Goal: Complete application form: Complete application form

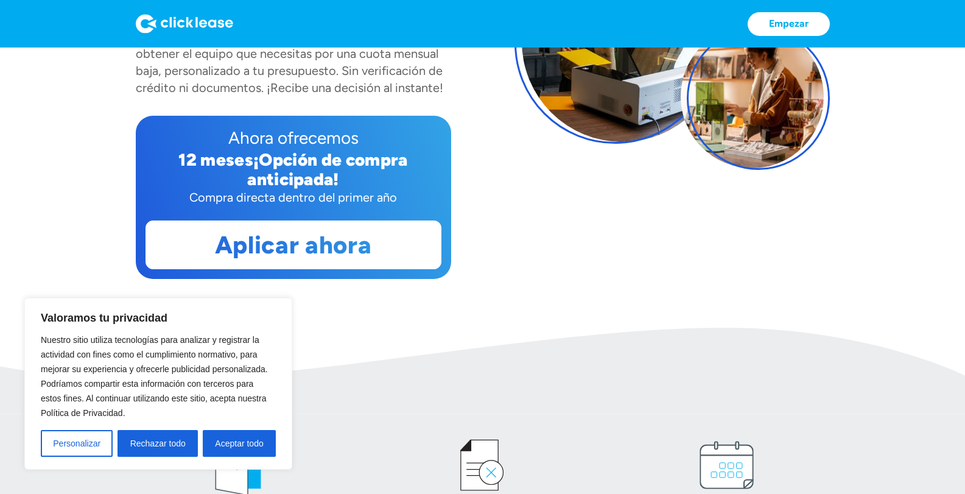
scroll to position [244, 0]
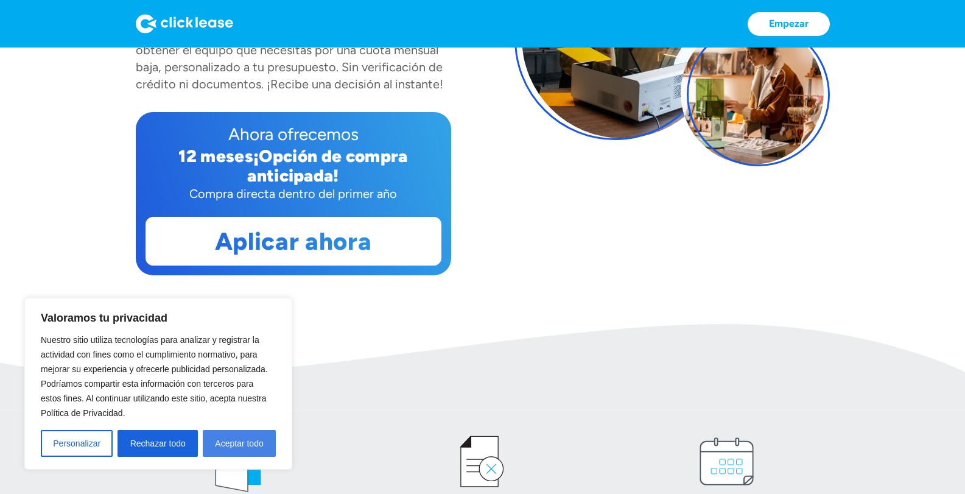
click at [220, 444] on font "Aceptar todo" at bounding box center [239, 443] width 48 height 10
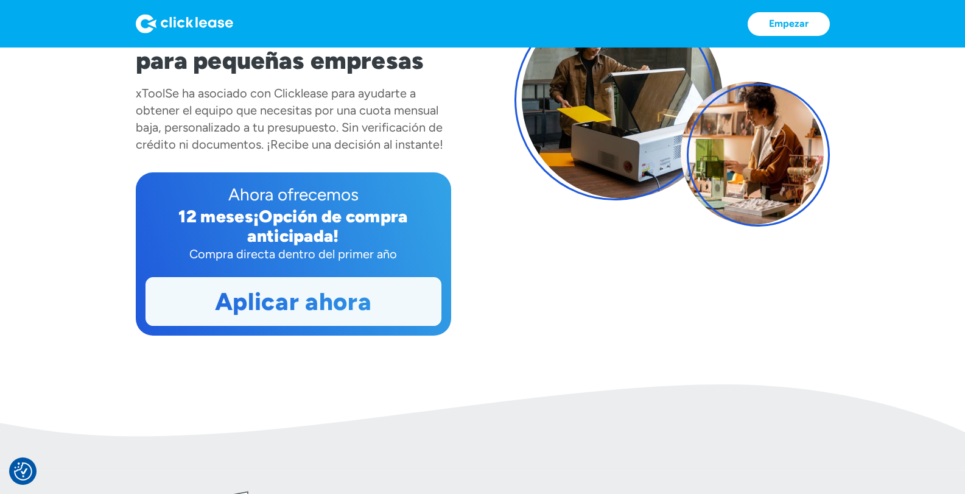
scroll to position [183, 0]
click at [343, 302] on font "Aplicar ahora" at bounding box center [293, 301] width 156 height 29
click at [323, 298] on font "Aplicar ahora" at bounding box center [293, 301] width 156 height 29
